Goal: Task Accomplishment & Management: Use online tool/utility

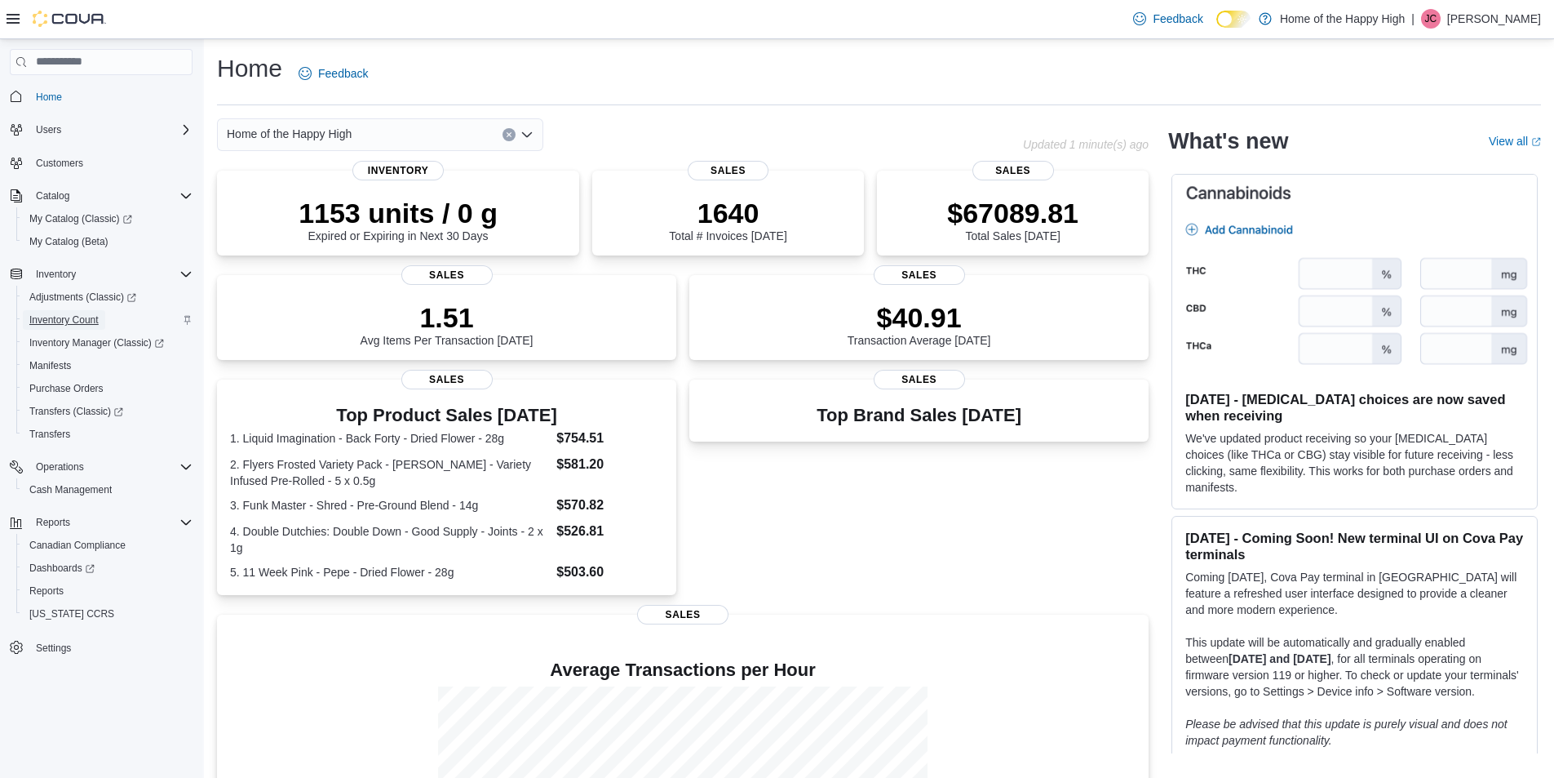
click at [73, 317] on span "Inventory Count" at bounding box center [63, 319] width 69 height 13
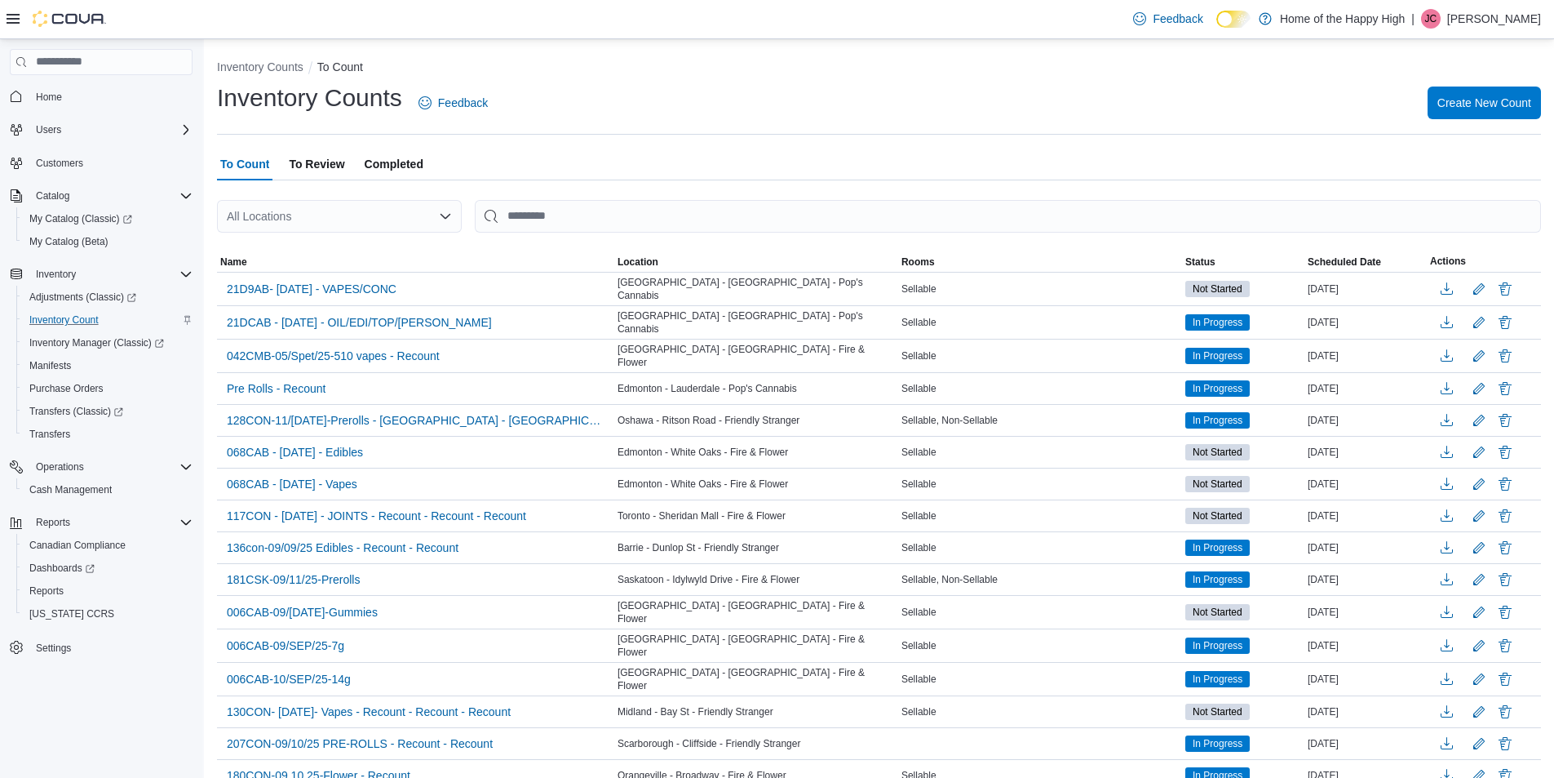
click at [312, 217] on div "All Locations" at bounding box center [339, 216] width 245 height 33
type input "******"
click at [441, 247] on span "Winnipeg - Park City Commons - Fire & Flower" at bounding box center [422, 244] width 237 height 16
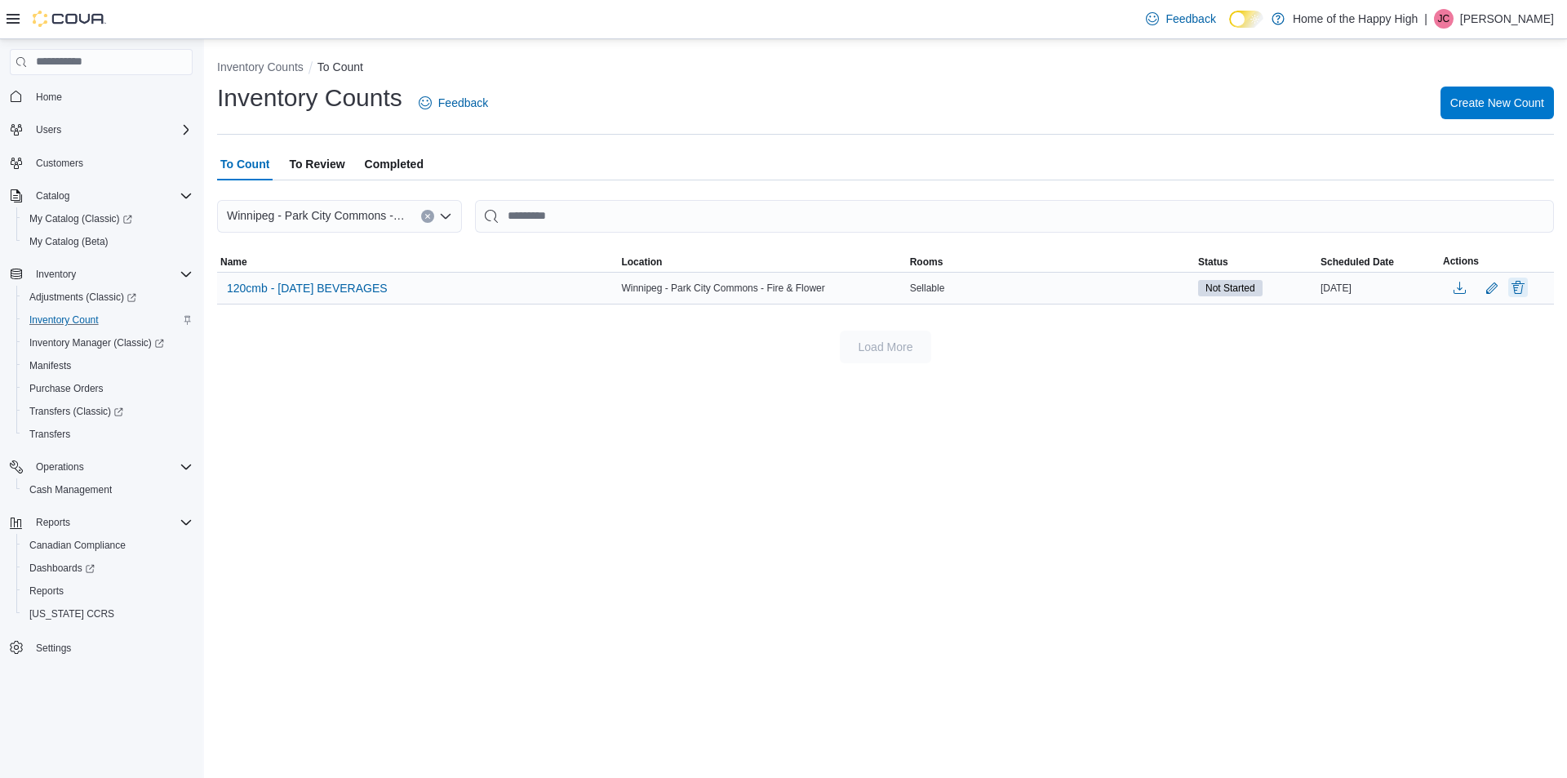
click at [1518, 290] on button "Delete" at bounding box center [1518, 287] width 20 height 20
click at [1475, 400] on span "Delete" at bounding box center [1471, 394] width 33 height 16
